Goal: Task Accomplishment & Management: Manage account settings

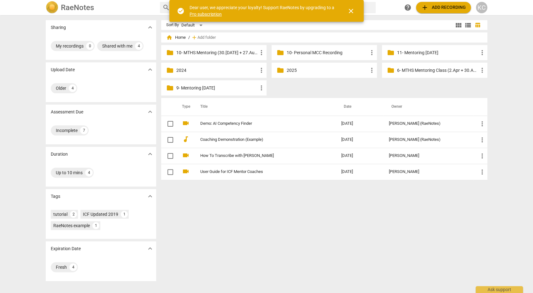
click at [443, 72] on p "6- MTHS Mentoring Class (2.Apr + 30.Apr + 28.May)" at bounding box center [437, 70] width 81 height 7
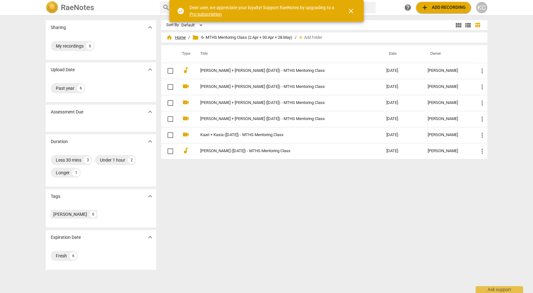
click at [180, 38] on span "home Home" at bounding box center [176, 37] width 20 height 6
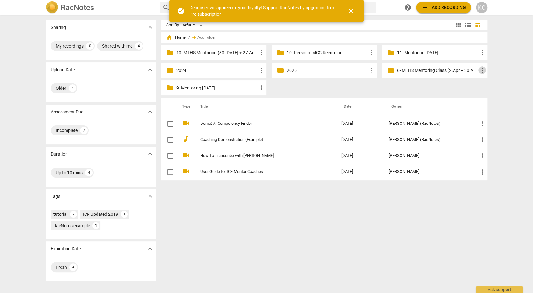
click at [482, 70] on span "more_vert" at bounding box center [482, 71] width 8 height 8
click at [489, 101] on li "Move" at bounding box center [492, 100] width 28 height 15
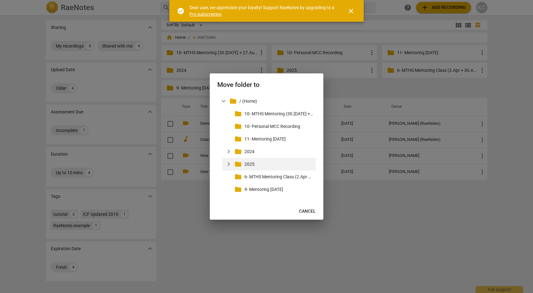
click at [261, 164] on p "2025" at bounding box center [278, 164] width 69 height 7
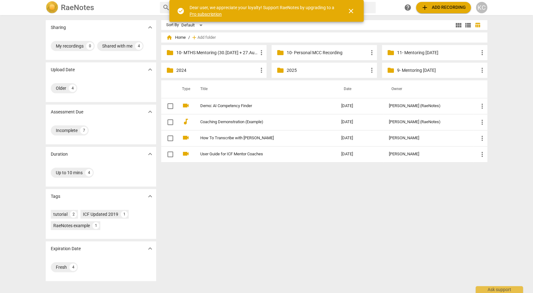
click at [418, 72] on p "9- Mentoring [DATE]" at bounding box center [437, 70] width 81 height 7
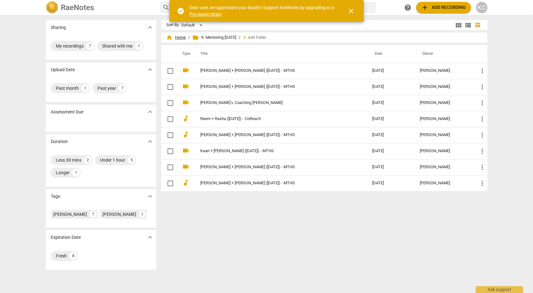
click at [177, 38] on span "home Home" at bounding box center [176, 37] width 20 height 6
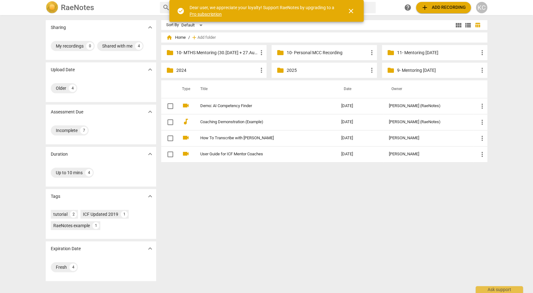
click at [424, 53] on p "11- Mentoring [DATE]" at bounding box center [437, 52] width 81 height 7
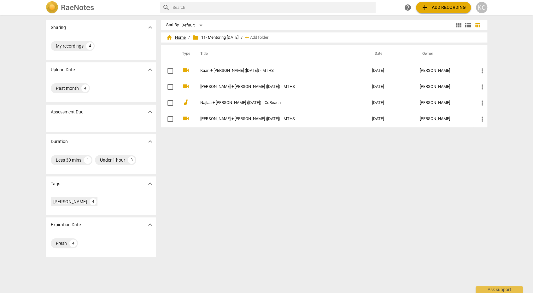
click at [178, 38] on span "home Home" at bounding box center [176, 37] width 20 height 6
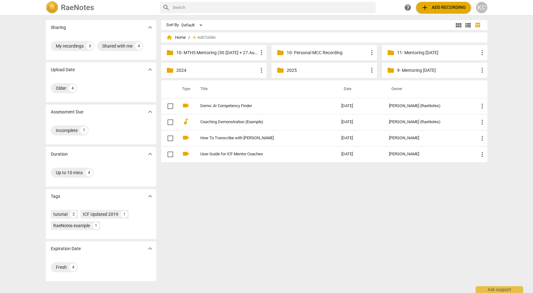
click at [410, 50] on p "11- Mentoring [DATE]" at bounding box center [437, 52] width 81 height 7
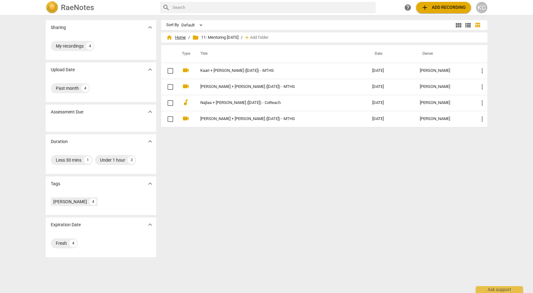
click at [180, 36] on span "home Home" at bounding box center [176, 37] width 20 height 6
